Goal: Browse casually: Explore the website without a specific task or goal

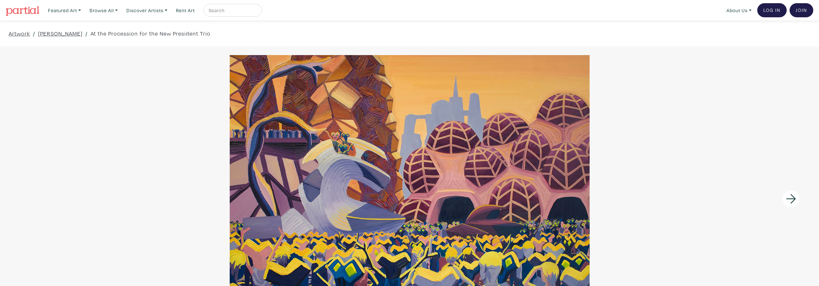
scroll to position [81, 0]
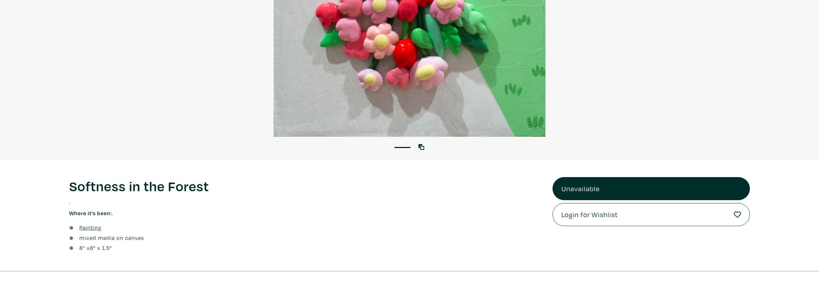
scroll to position [215, 0]
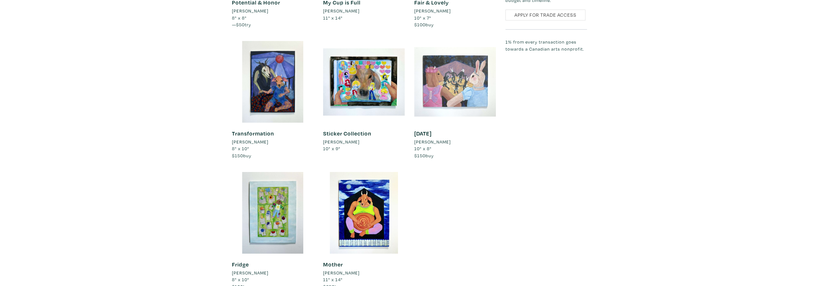
scroll to position [671, 0]
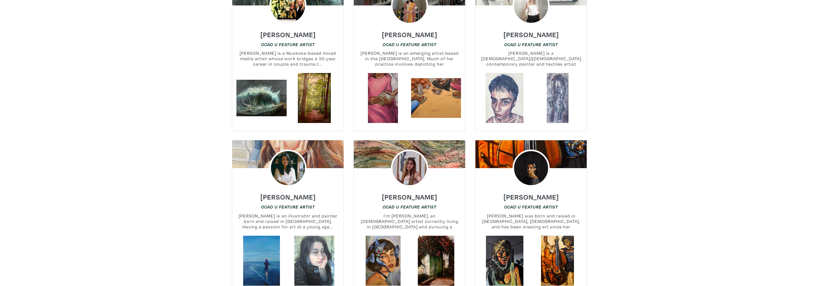
scroll to position [1316, 0]
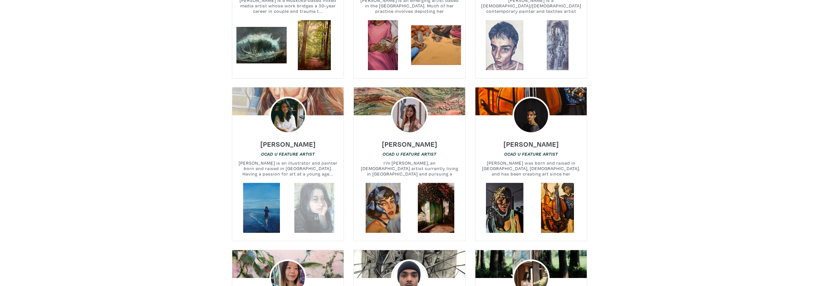
click at [309, 183] on link at bounding box center [314, 208] width 50 height 50
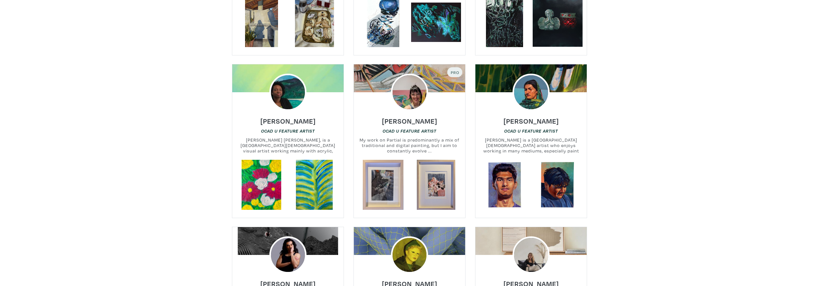
scroll to position [2820, 0]
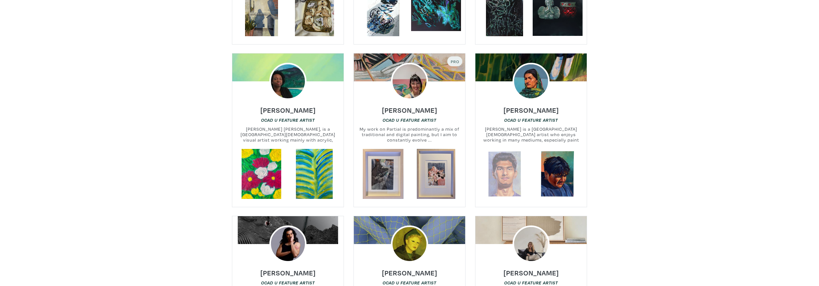
click at [515, 153] on link at bounding box center [504, 174] width 50 height 50
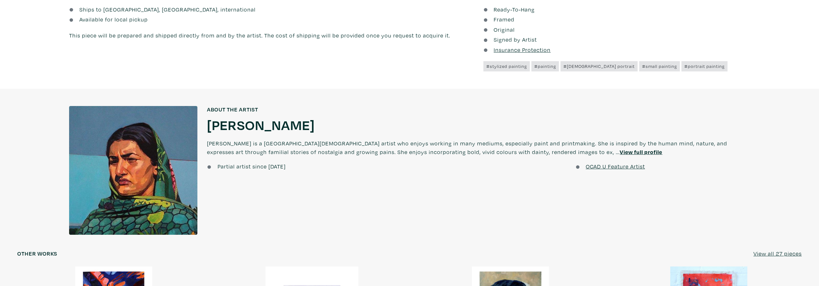
scroll to position [671, 0]
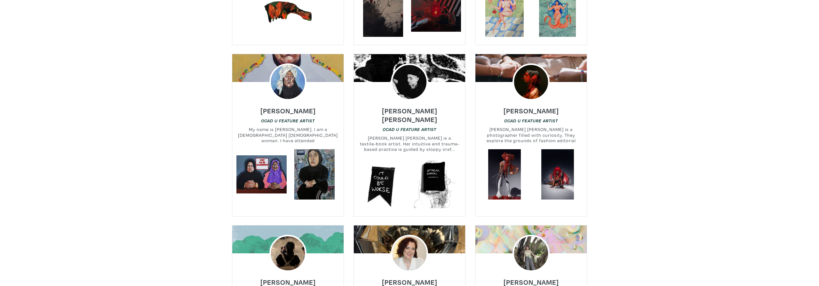
scroll to position [4835, 0]
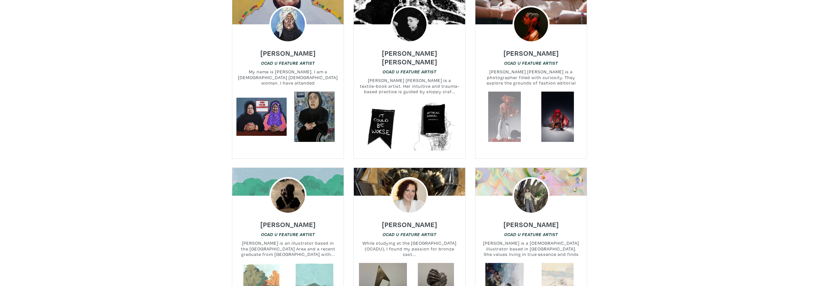
click at [510, 91] on link at bounding box center [504, 116] width 50 height 50
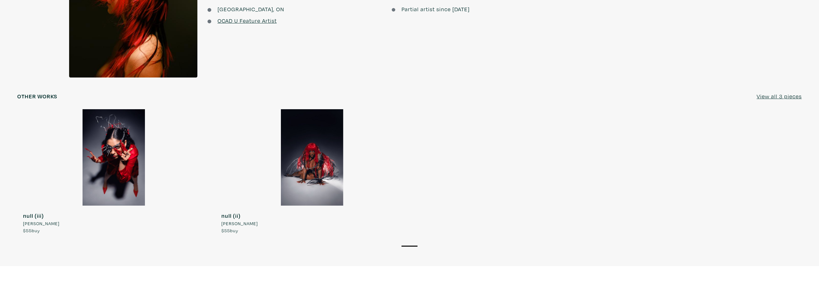
scroll to position [725, 0]
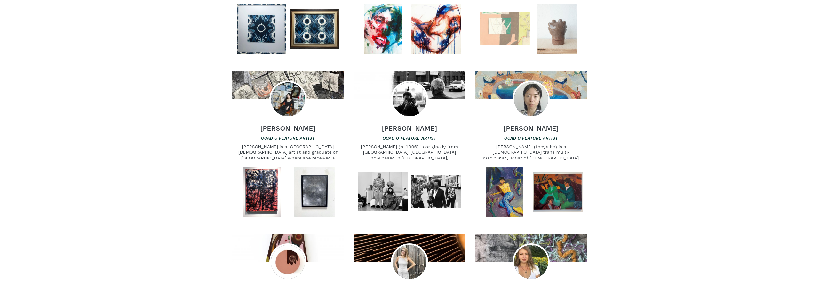
scroll to position [6715, 0]
